Goal: Check status

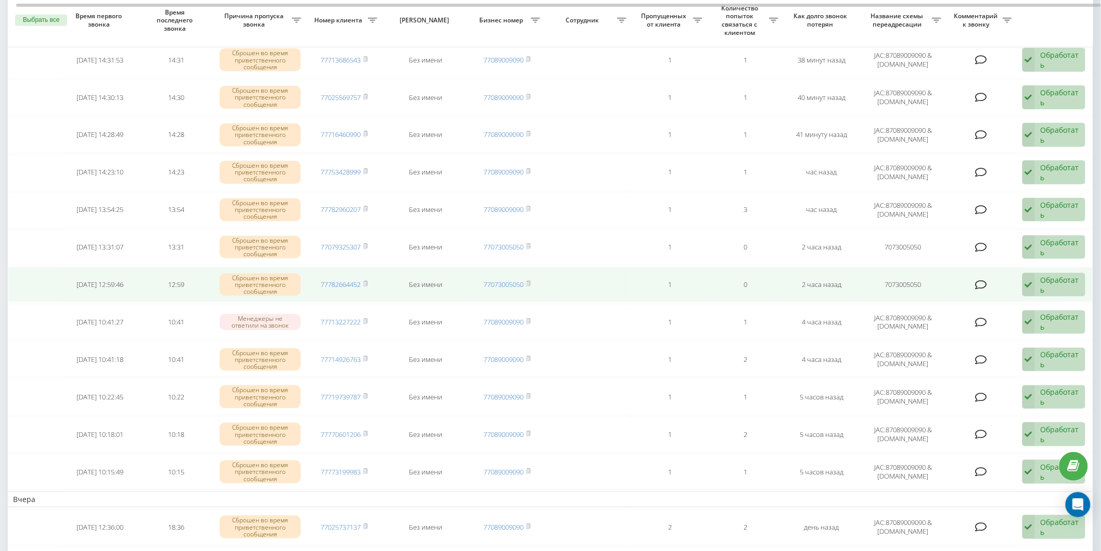
scroll to position [347, 0]
